Goal: Find specific page/section: Find specific page/section

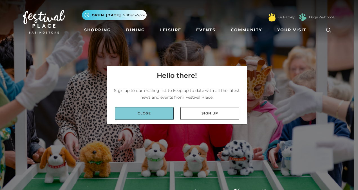
click at [144, 113] on link "Close" at bounding box center [144, 113] width 59 height 13
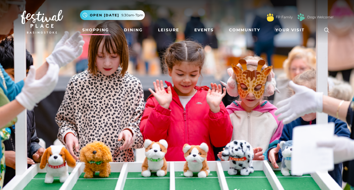
click at [96, 30] on link "Shopping" at bounding box center [95, 30] width 31 height 10
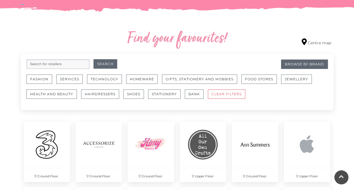
scroll to position [321, 0]
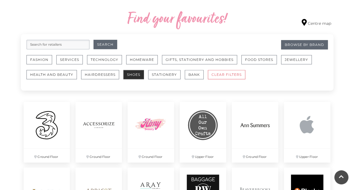
click at [135, 74] on button "Shoes" at bounding box center [133, 74] width 21 height 9
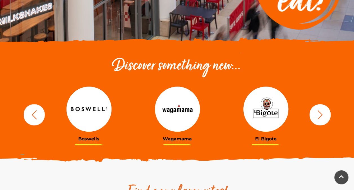
scroll to position [151, 0]
